Goal: Navigation & Orientation: Find specific page/section

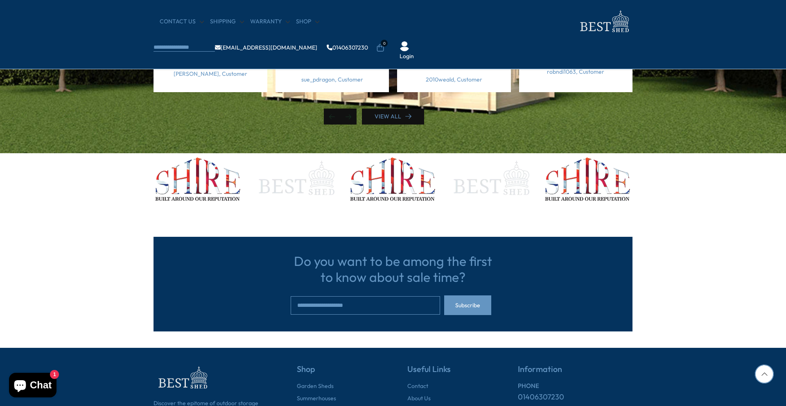
scroll to position [2507, 0]
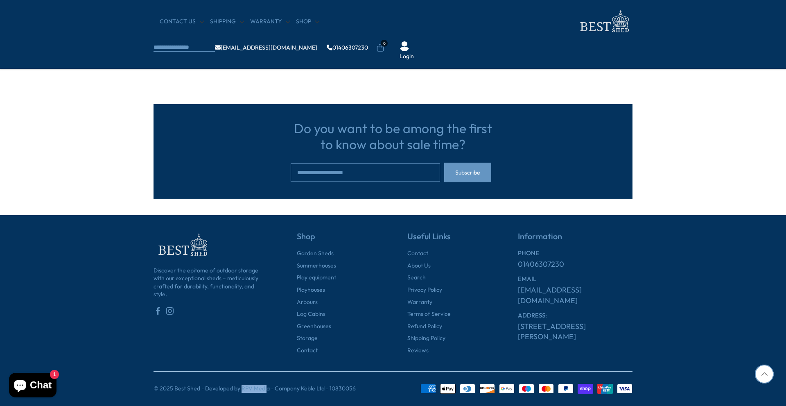
drag, startPoint x: 240, startPoint y: 386, endPoint x: 266, endPoint y: 389, distance: 26.4
click at [266, 389] on p "© 2025 Best Shed - Developed by RPV Media - Company Keble Ltd - 10830056" at bounding box center [255, 388] width 202 height 8
click at [270, 387] on p "© 2025 Best Shed - Developed by RPV Media - Company Keble Ltd - 10830056" at bounding box center [255, 388] width 202 height 8
drag, startPoint x: 267, startPoint y: 389, endPoint x: 240, endPoint y: 388, distance: 26.6
click at [240, 388] on p "© 2025 Best Shed - Developed by RPV Media - Company Keble Ltd - 10830056" at bounding box center [255, 388] width 202 height 8
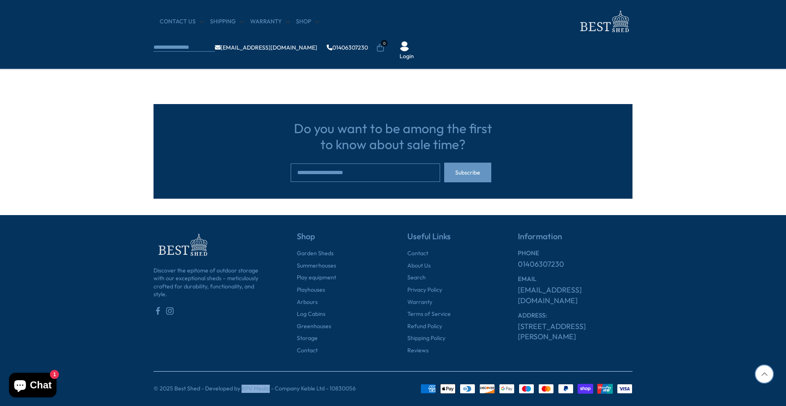
copy p "RPV Media"
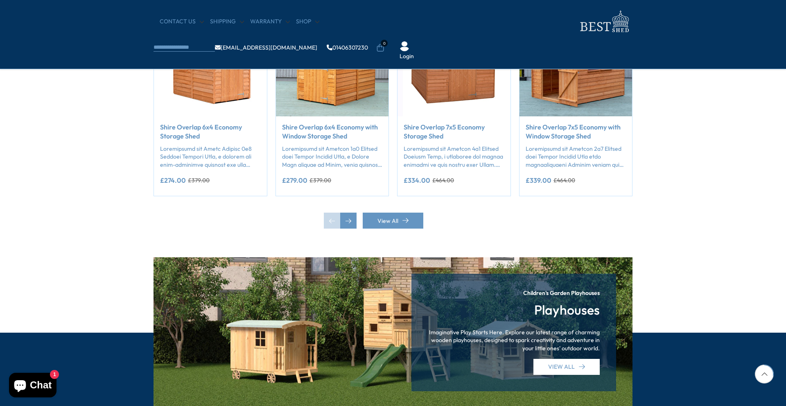
scroll to position [860, 0]
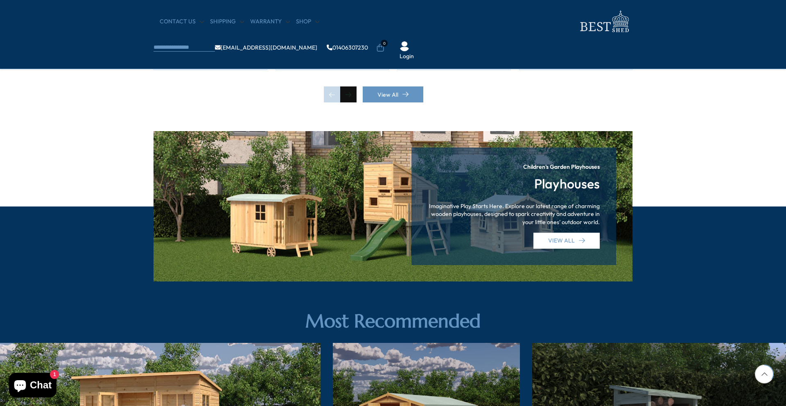
click at [346, 97] on div "Next slide" at bounding box center [348, 94] width 16 height 16
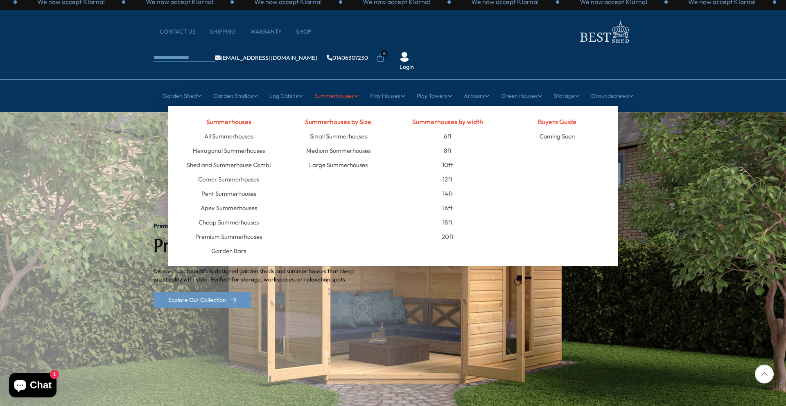
scroll to position [0, 0]
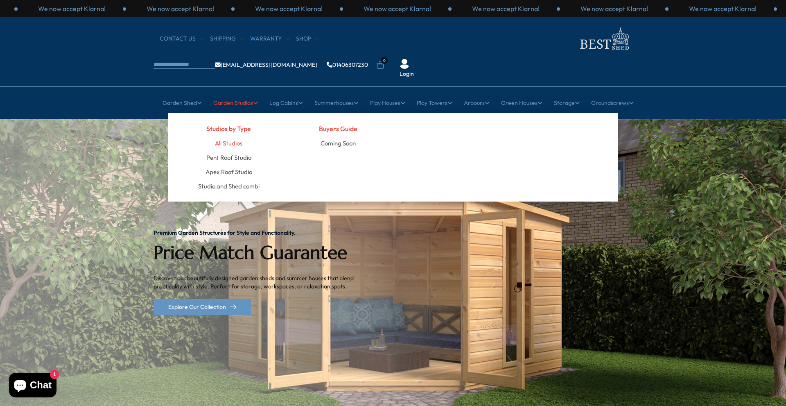
click at [230, 136] on link "All Studios" at bounding box center [228, 143] width 27 height 14
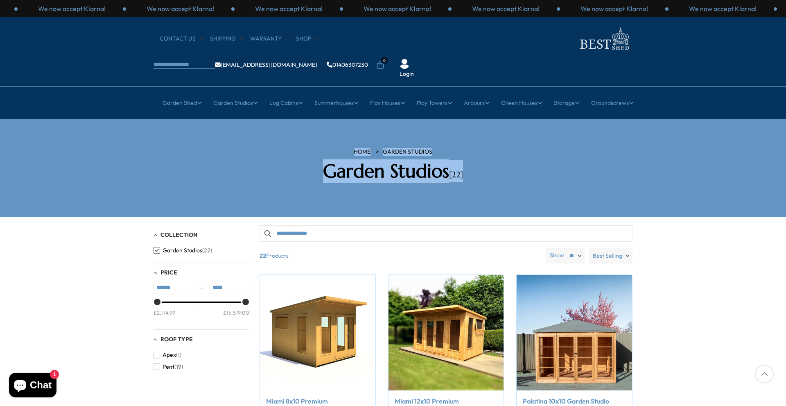
drag, startPoint x: 470, startPoint y: 148, endPoint x: 309, endPoint y: 120, distance: 164.0
click at [309, 121] on section "HOME [GEOGRAPHIC_DATA] [GEOGRAPHIC_DATA] [22]" at bounding box center [393, 168] width 786 height 98
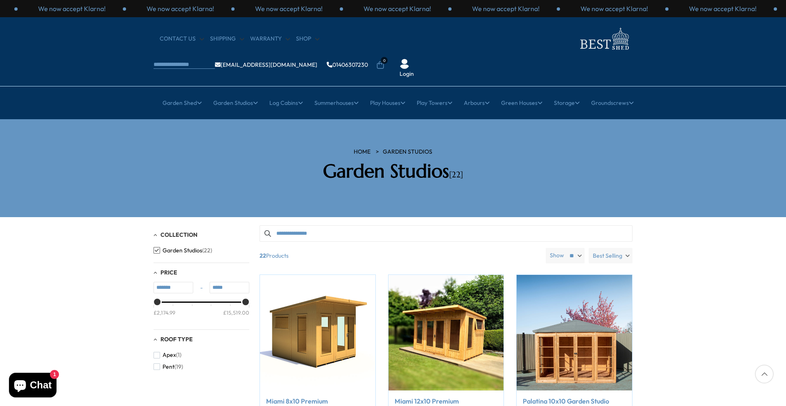
click at [265, 119] on section "HOME [GEOGRAPHIC_DATA] [GEOGRAPHIC_DATA] [22]" at bounding box center [393, 168] width 786 height 98
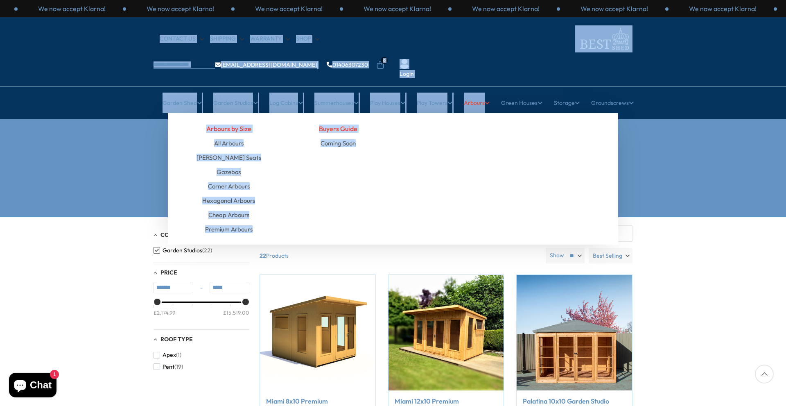
drag, startPoint x: 130, startPoint y: 35, endPoint x: 587, endPoint y: 160, distance: 474.1
click at [591, 119] on header "We now accept Klarna! We now accept Klarna! We now accept Klarna! We now accept…" at bounding box center [393, 59] width 786 height 119
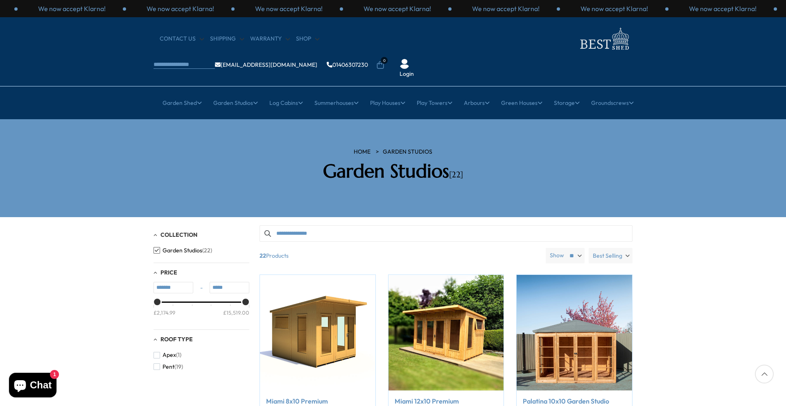
click at [670, 134] on section "HOME [GEOGRAPHIC_DATA] [GEOGRAPHIC_DATA] [22]" at bounding box center [393, 168] width 786 height 98
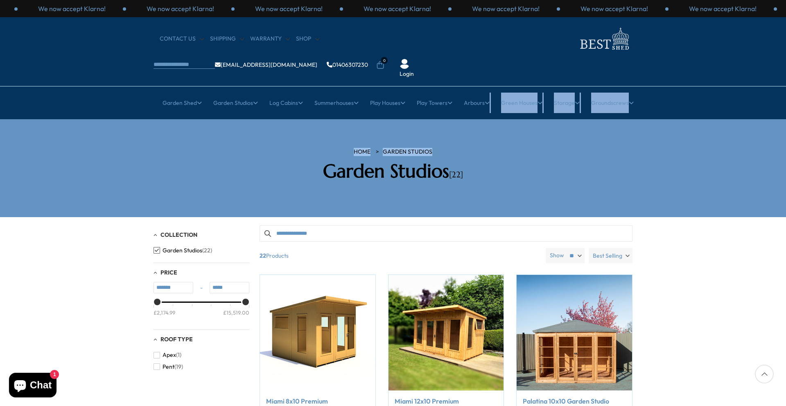
drag, startPoint x: 567, startPoint y: 152, endPoint x: 724, endPoint y: 121, distance: 159.5
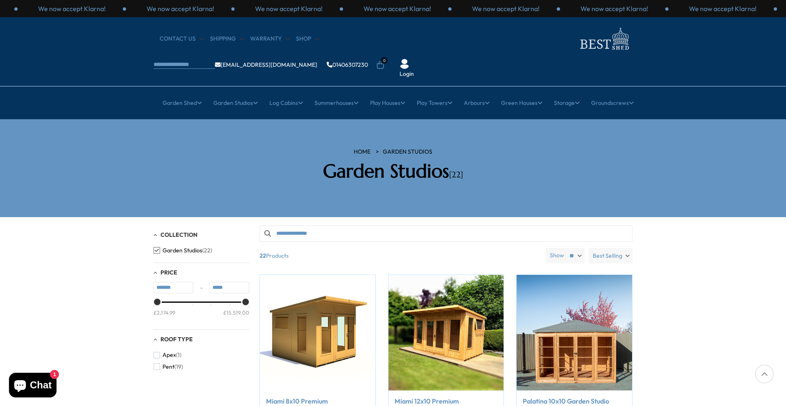
click at [718, 124] on section "HOME [GEOGRAPHIC_DATA] [GEOGRAPHIC_DATA] [22]" at bounding box center [393, 168] width 786 height 98
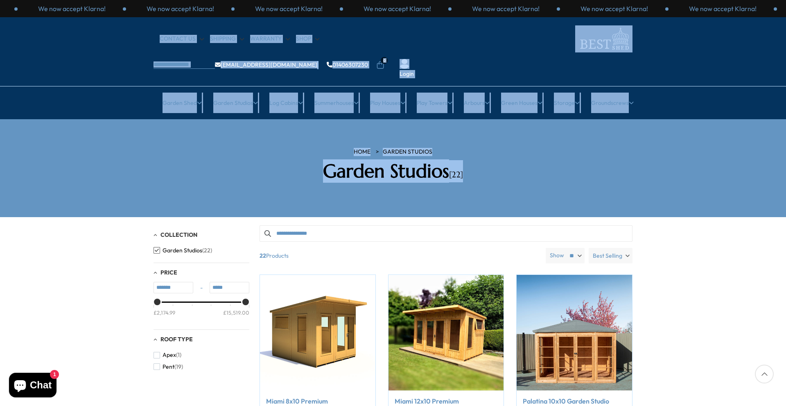
drag, startPoint x: 571, startPoint y: 143, endPoint x: 113, endPoint y: 30, distance: 471.4
click at [102, 30] on div "CONTACT US Shipping Warranty Shop [EMAIL_ADDRESS][DOMAIN_NAME] 01406307230 0 Lo…" at bounding box center [393, 51] width 786 height 69
